Goal: Find contact information: Find contact information

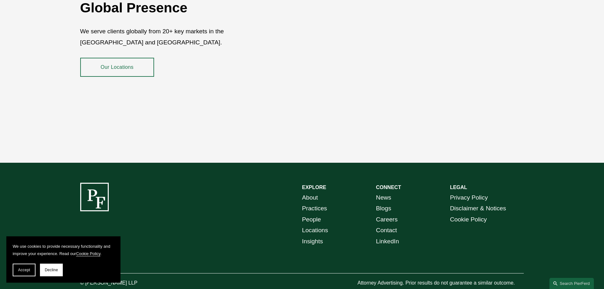
scroll to position [1161, 0]
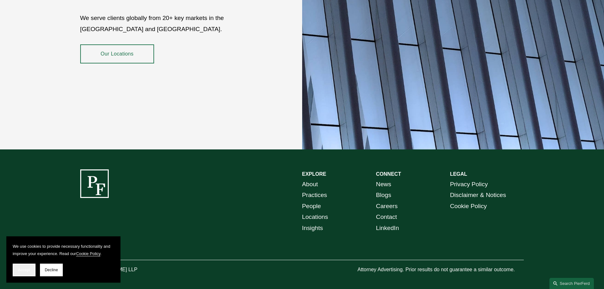
click at [17, 272] on button "Accept" at bounding box center [24, 269] width 23 height 13
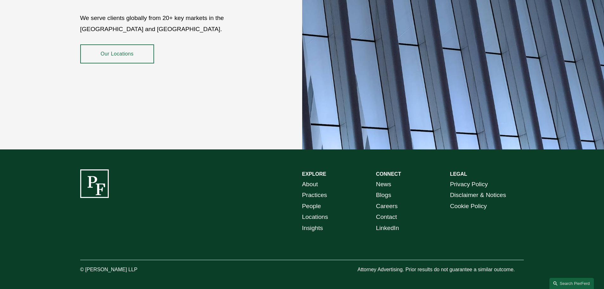
drag, startPoint x: 139, startPoint y: 262, endPoint x: 86, endPoint y: 265, distance: 53.0
click at [86, 265] on p "© [PERSON_NAME] LLP" at bounding box center [126, 269] width 93 height 9
copy p "Pierson Ferdinand LLP"
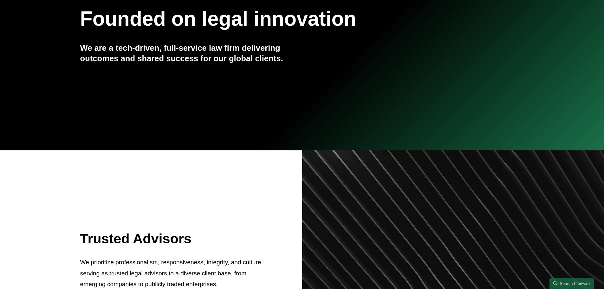
scroll to position [0, 0]
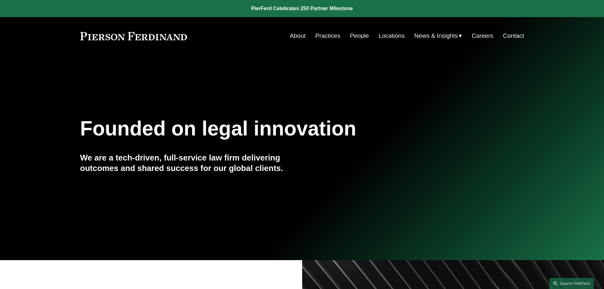
click at [320, 35] on link "Practices" at bounding box center [327, 36] width 25 height 12
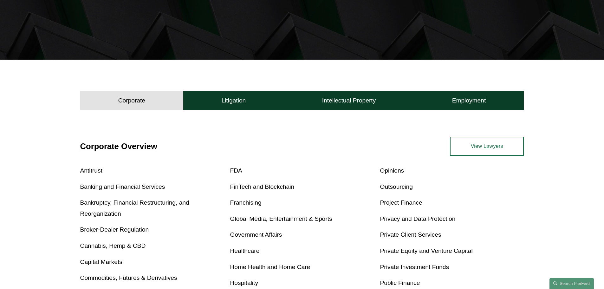
scroll to position [158, 0]
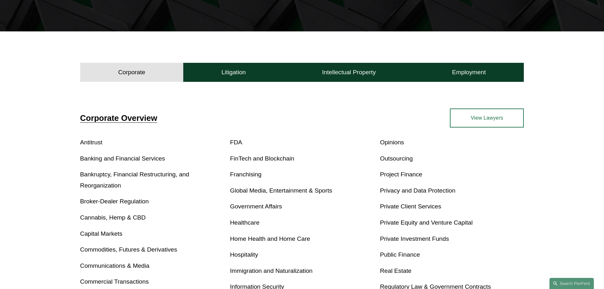
click at [202, 110] on div "Corporate Overview" at bounding box center [191, 117] width 222 height 19
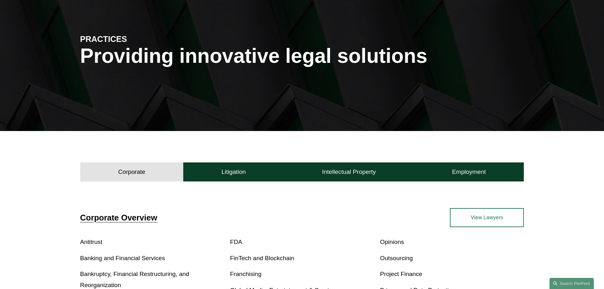
scroll to position [0, 0]
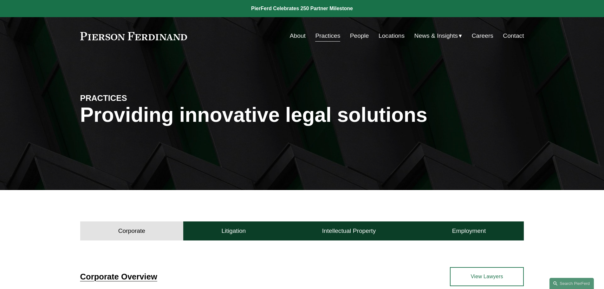
click at [511, 38] on link "Contact" at bounding box center [513, 36] width 21 height 12
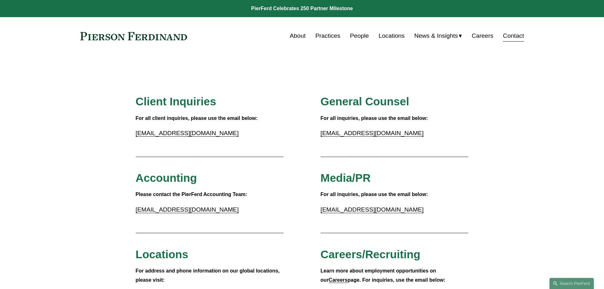
click at [397, 36] on link "Locations" at bounding box center [391, 36] width 26 height 12
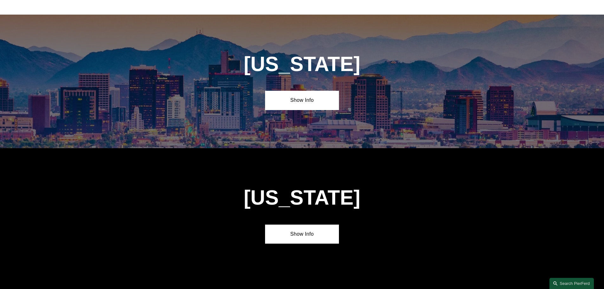
scroll to position [285, 0]
